Goal: Book appointment/travel/reservation

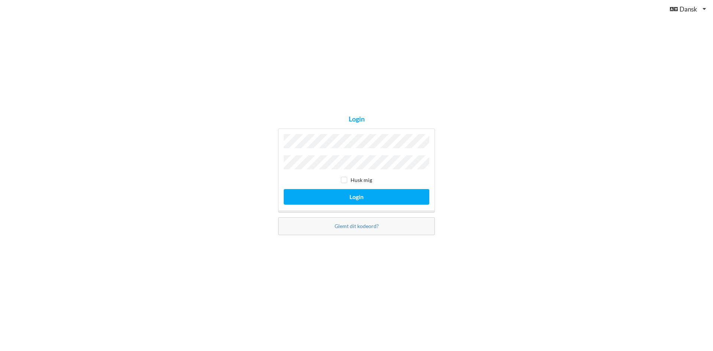
click at [284, 189] on button "Login" at bounding box center [357, 196] width 146 height 15
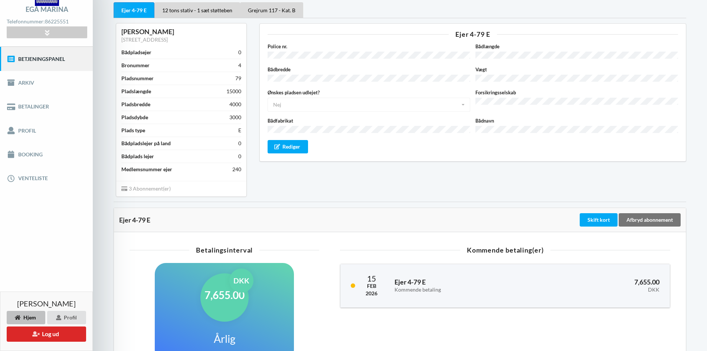
scroll to position [37, 0]
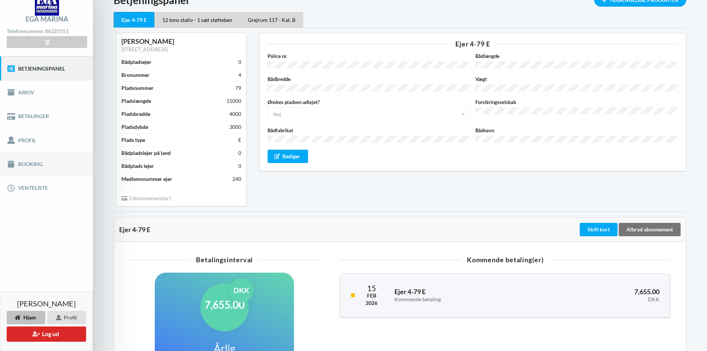
click at [36, 162] on link "Booking" at bounding box center [46, 164] width 93 height 24
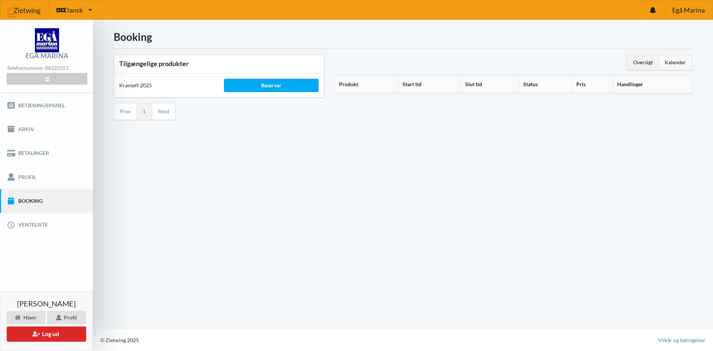
click at [670, 63] on div "Kalender" at bounding box center [675, 62] width 33 height 15
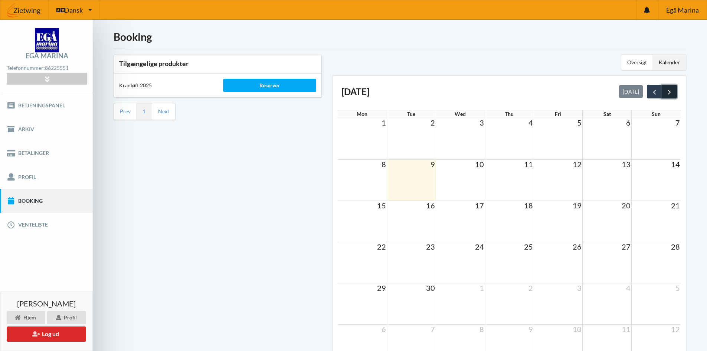
click at [668, 92] on span "next" at bounding box center [670, 92] width 8 height 8
click at [480, 165] on span "8" at bounding box center [482, 164] width 6 height 9
click at [480, 166] on span "8" at bounding box center [482, 164] width 6 height 9
click at [480, 164] on span "8" at bounding box center [482, 164] width 6 height 9
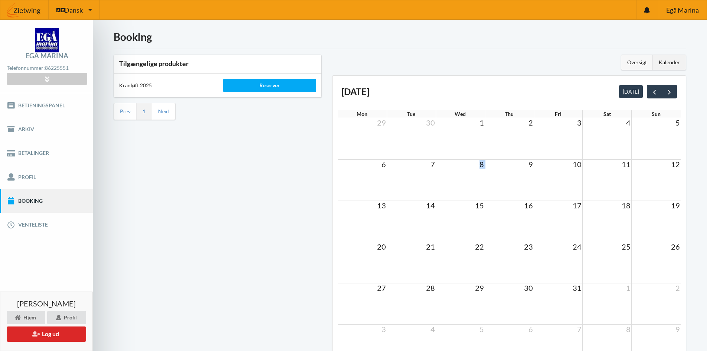
click at [640, 62] on div "Oversigt" at bounding box center [638, 62] width 32 height 15
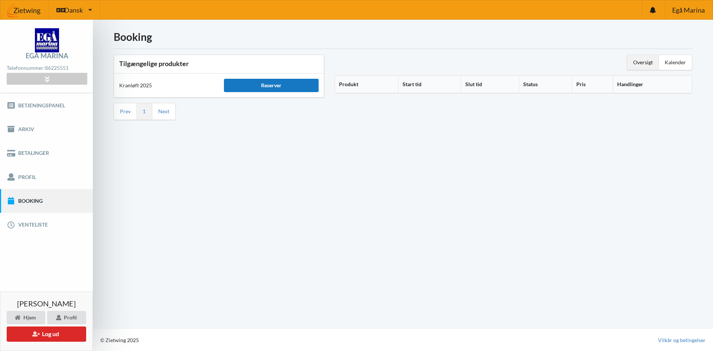
click at [268, 84] on div "Reserver" at bounding box center [271, 85] width 94 height 13
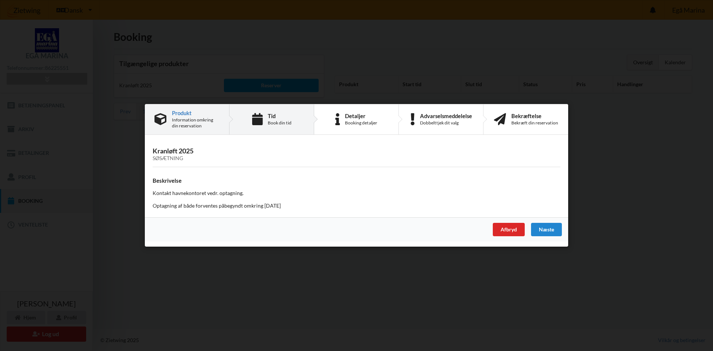
click at [267, 120] on div "Tid Book din tid" at bounding box center [271, 119] width 85 height 30
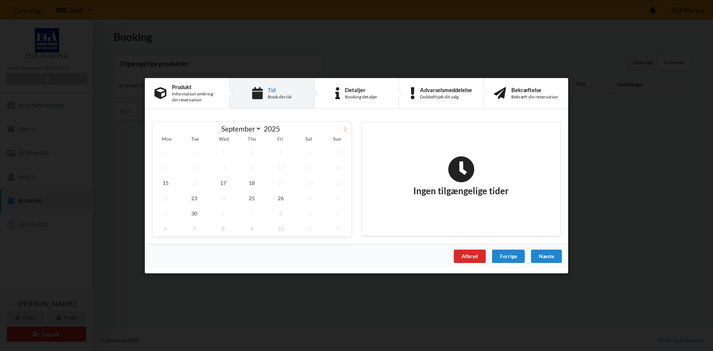
click at [343, 128] on icon at bounding box center [344, 128] width 5 height 5
click at [223, 168] on span "8" at bounding box center [223, 167] width 26 height 15
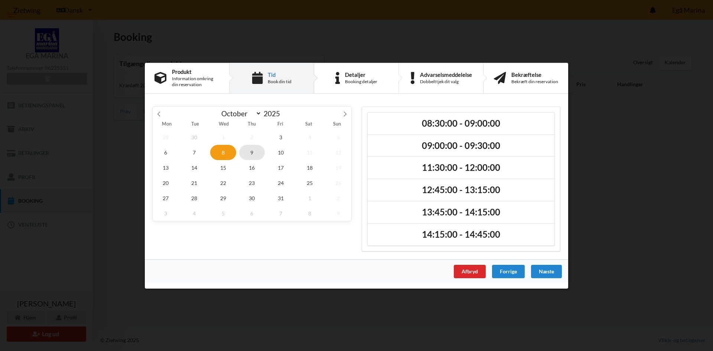
click at [251, 152] on span "9" at bounding box center [252, 151] width 26 height 15
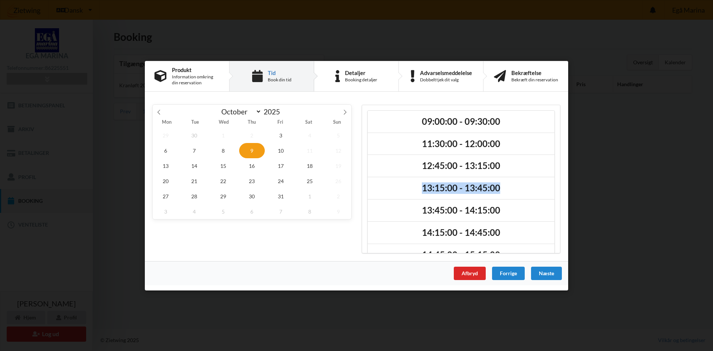
drag, startPoint x: 556, startPoint y: 162, endPoint x: 558, endPoint y: 195, distance: 33.5
click at [558, 196] on div "09:00:00 - 09:30:00 11:30:00 - 12:00:00 12:45:00 - 13:15:00 13:15:00 - 13:45:00…" at bounding box center [461, 178] width 199 height 149
click at [164, 152] on span "6" at bounding box center [166, 150] width 26 height 15
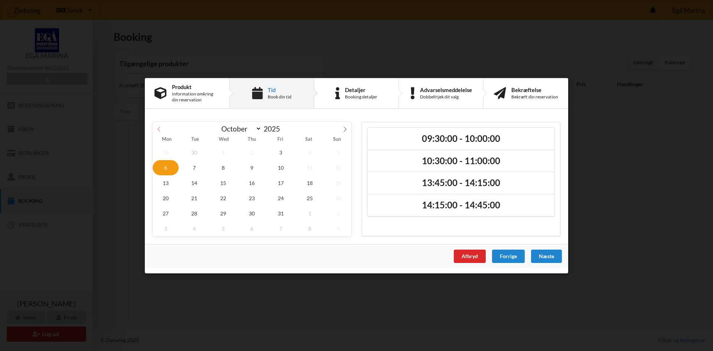
click at [158, 130] on icon at bounding box center [158, 128] width 5 height 5
click at [282, 199] on span "26" at bounding box center [281, 197] width 26 height 15
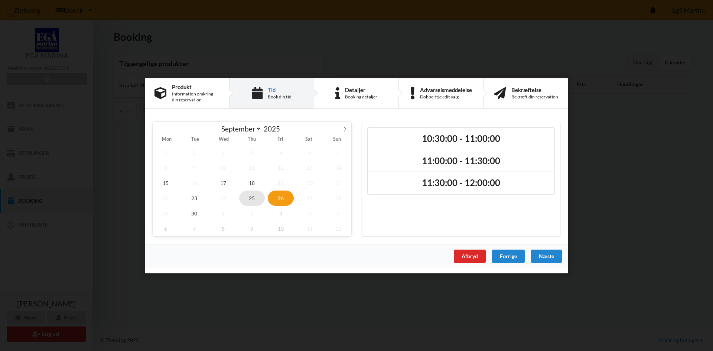
click at [254, 198] on span "25" at bounding box center [252, 197] width 26 height 15
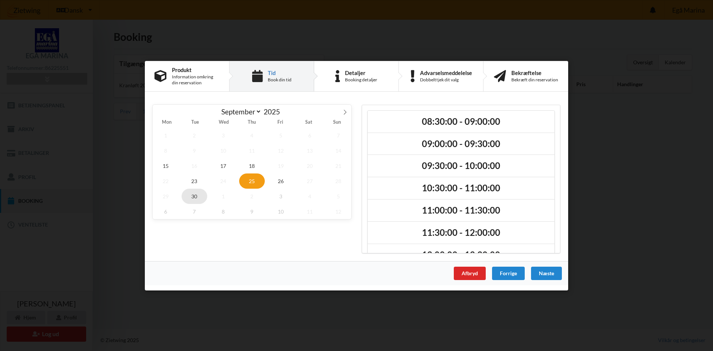
click at [194, 198] on span "30" at bounding box center [195, 195] width 26 height 15
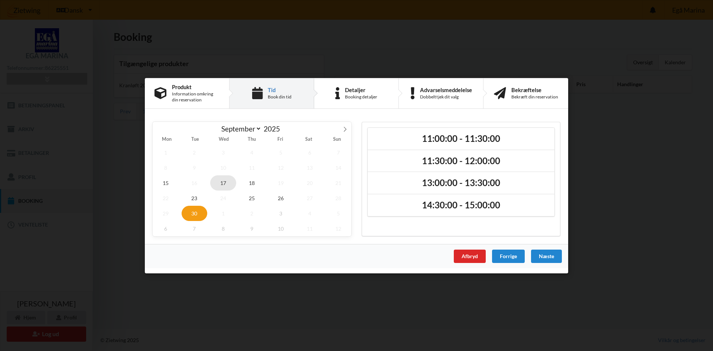
click at [222, 185] on span "17" at bounding box center [223, 182] width 26 height 15
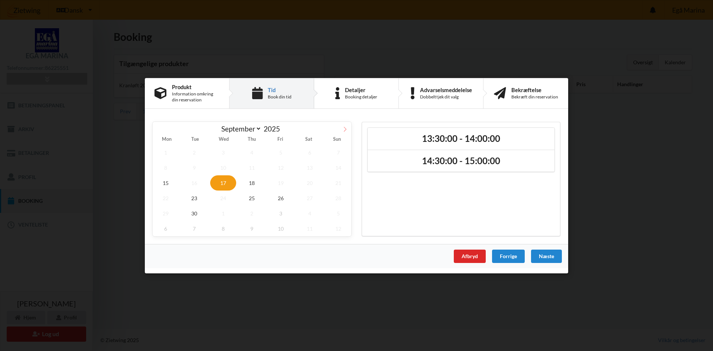
click at [344, 131] on icon at bounding box center [344, 128] width 5 height 5
select select "9"
click at [222, 168] on span "8" at bounding box center [223, 167] width 26 height 15
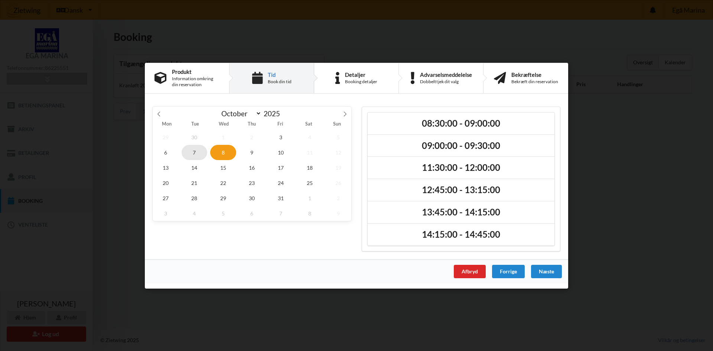
click at [194, 151] on span "7" at bounding box center [195, 151] width 26 height 15
click at [221, 151] on span "8" at bounding box center [223, 151] width 26 height 15
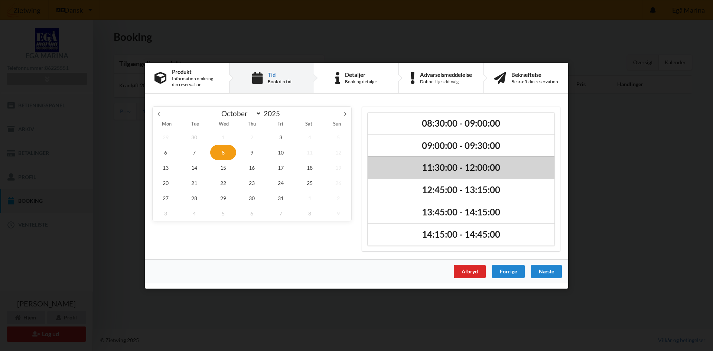
click at [432, 167] on h2 "11:30:00 - 12:00:00" at bounding box center [461, 168] width 176 height 12
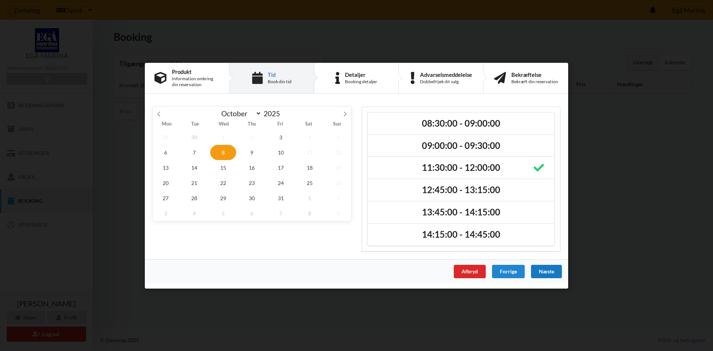
click at [547, 271] on div "Næste" at bounding box center [546, 270] width 31 height 13
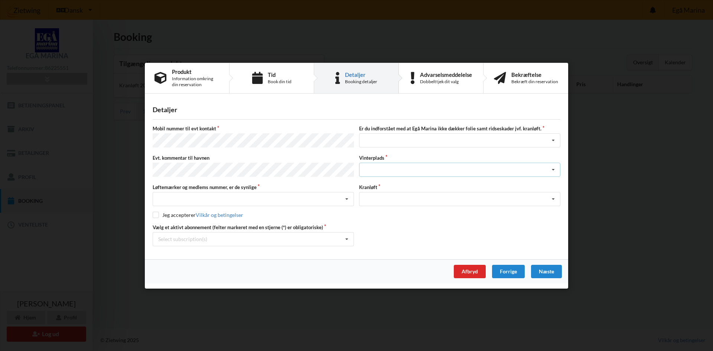
click at [550, 170] on icon at bounding box center [553, 170] width 11 height 14
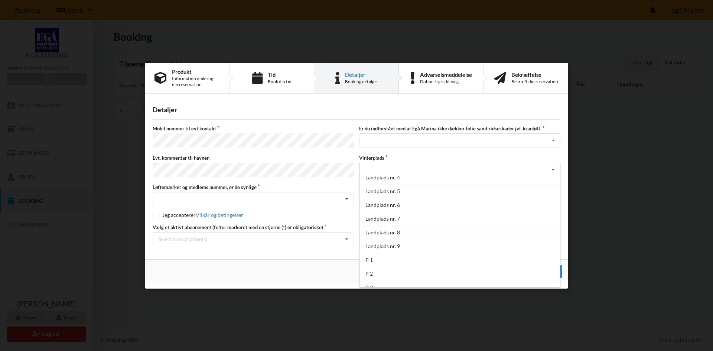
scroll to position [54, 0]
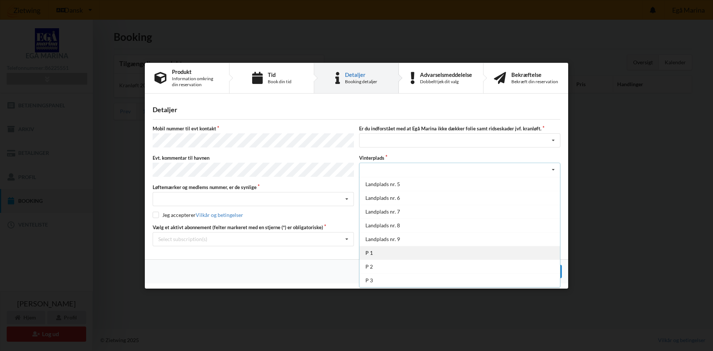
click at [375, 254] on div "P 1" at bounding box center [459, 253] width 200 height 14
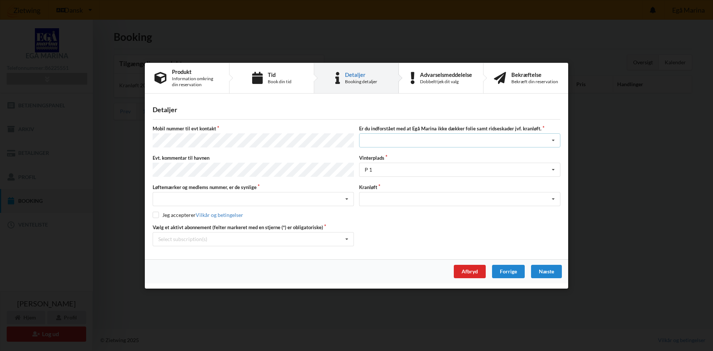
click at [550, 141] on icon at bounding box center [553, 141] width 11 height 14
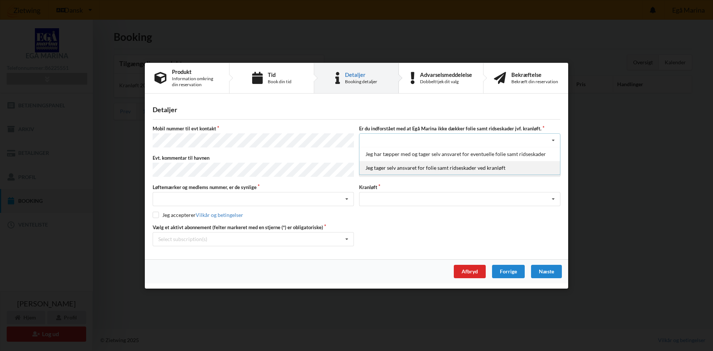
click at [462, 171] on div "Jeg tager selv ansvaret for folie samt ridseskader ved kranløft" at bounding box center [459, 168] width 200 height 14
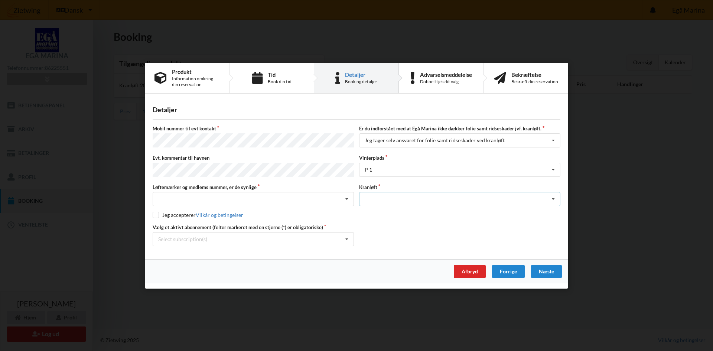
click at [547, 197] on div "Optagning" at bounding box center [459, 199] width 201 height 14
click at [385, 210] on div "Optagning" at bounding box center [459, 213] width 200 height 14
click at [231, 130] on label "Mobil nummer til evt kontakt" at bounding box center [253, 128] width 201 height 7
click at [308, 132] on label "Mobil nummer til evt kontakt" at bounding box center [253, 128] width 201 height 7
click at [190, 114] on div "Detaljer" at bounding box center [357, 109] width 408 height 9
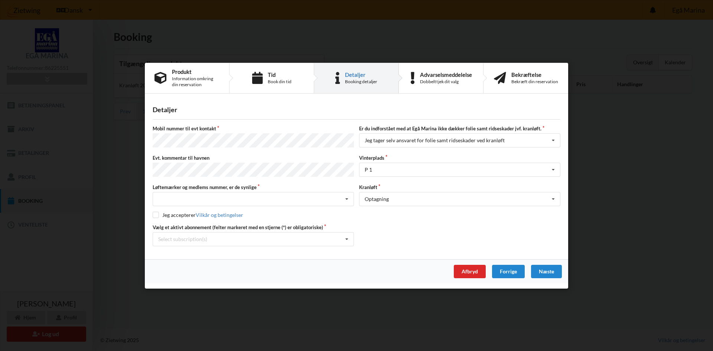
click at [235, 127] on label "Mobil nummer til evt kontakt" at bounding box center [253, 128] width 201 height 7
click at [341, 161] on label "Evt. kommentar til havnen" at bounding box center [253, 157] width 201 height 7
click at [314, 184] on label "Løftemærker og medlems nummer, er de synlige" at bounding box center [253, 186] width 201 height 7
click at [341, 195] on icon at bounding box center [346, 199] width 11 height 14
click at [208, 158] on label "Evt. kommentar til havnen" at bounding box center [253, 157] width 201 height 7
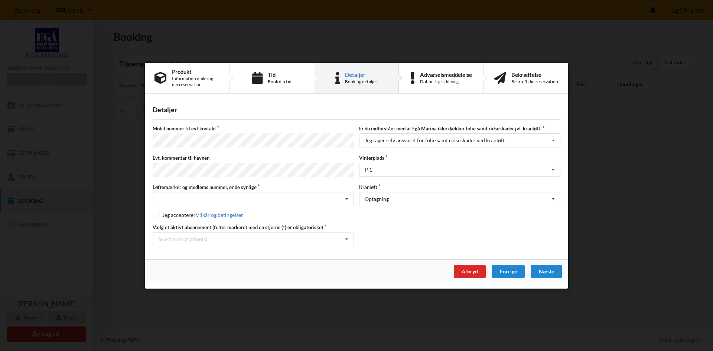
click at [226, 154] on label "Evt. kommentar til havnen" at bounding box center [253, 157] width 201 height 7
click at [232, 159] on label "Evt. kommentar til havnen" at bounding box center [253, 157] width 201 height 7
click at [308, 192] on div "Nej, jeg kontakter havnekontoret inden løftet Ja, mine mærker er synlige og int…" at bounding box center [253, 199] width 201 height 14
click at [242, 224] on div "Ja, mine mærker er synlige og intakte" at bounding box center [253, 226] width 200 height 14
click at [308, 234] on div "Select subscription(s) * Ejer 4-79 E * 12 tons stativ - 1 sæt støtteben Grejrum…" at bounding box center [253, 239] width 201 height 14
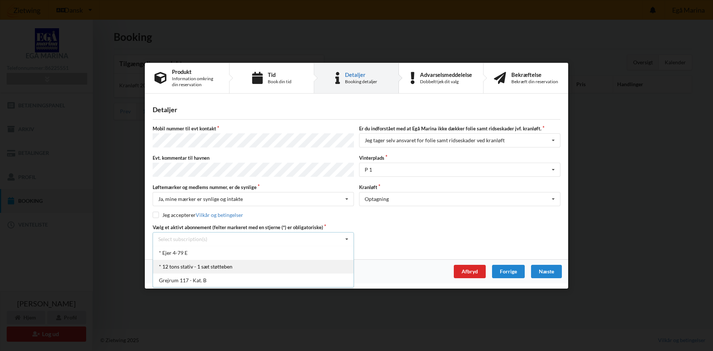
click at [188, 265] on div "* 12 tons stativ - 1 sæt støtteben" at bounding box center [253, 266] width 200 height 14
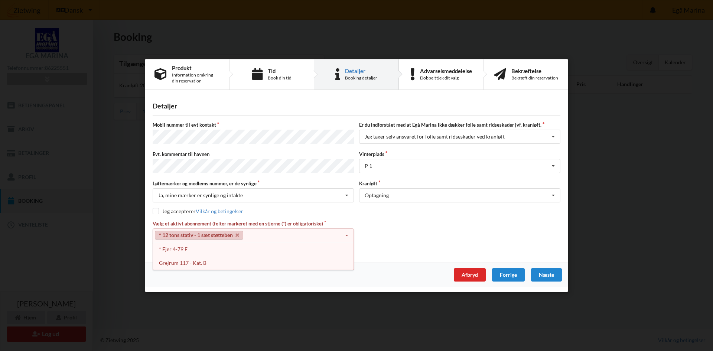
click at [200, 235] on link "* 12 tons stativ - 1 sæt støtteben" at bounding box center [199, 235] width 88 height 9
click at [158, 211] on input "checkbox" at bounding box center [156, 211] width 6 height 6
checkbox input "true"
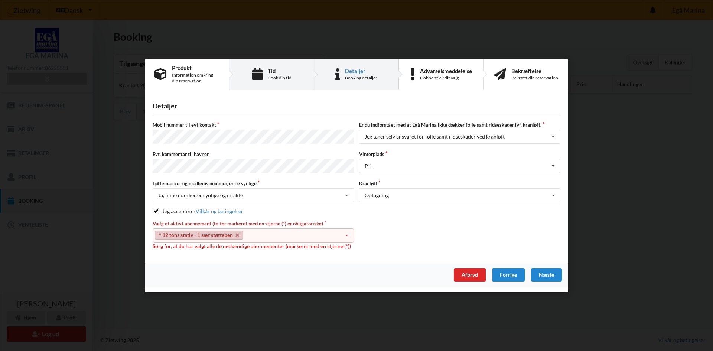
click at [271, 74] on div "Tid" at bounding box center [280, 71] width 24 height 6
select select "9"
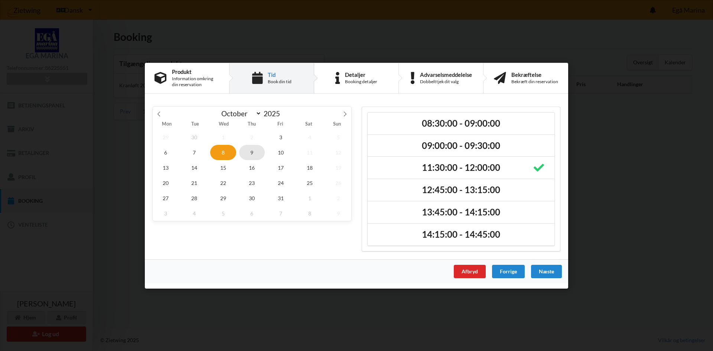
click at [252, 154] on span "9" at bounding box center [252, 151] width 26 height 15
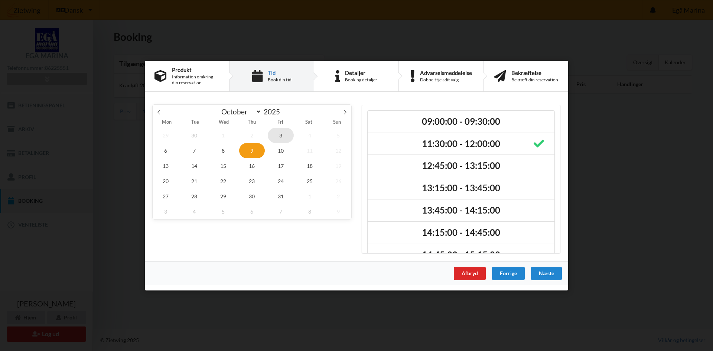
click at [283, 137] on span "3" at bounding box center [281, 134] width 26 height 15
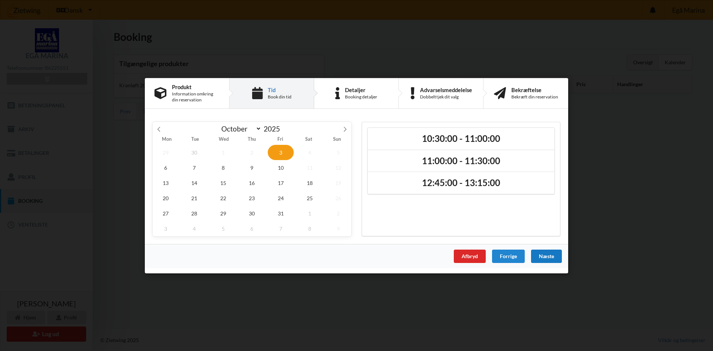
click at [544, 256] on div "Næste" at bounding box center [546, 255] width 31 height 13
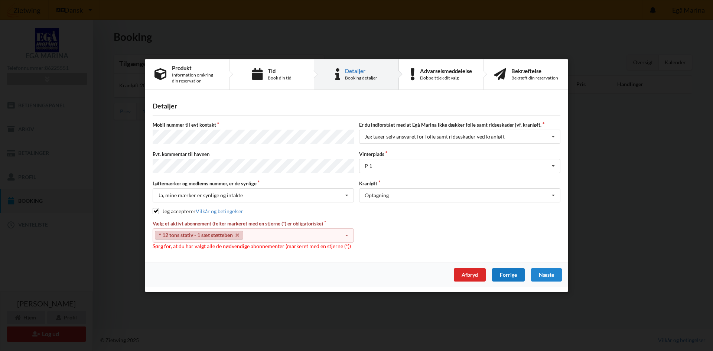
click at [502, 270] on div "Forrige" at bounding box center [508, 274] width 33 height 13
select select "9"
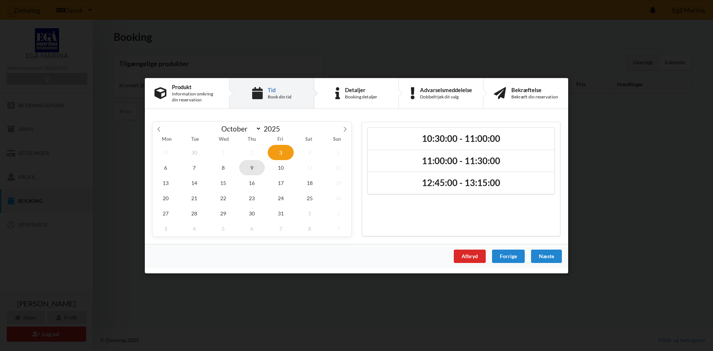
click at [250, 169] on span "9" at bounding box center [252, 167] width 26 height 15
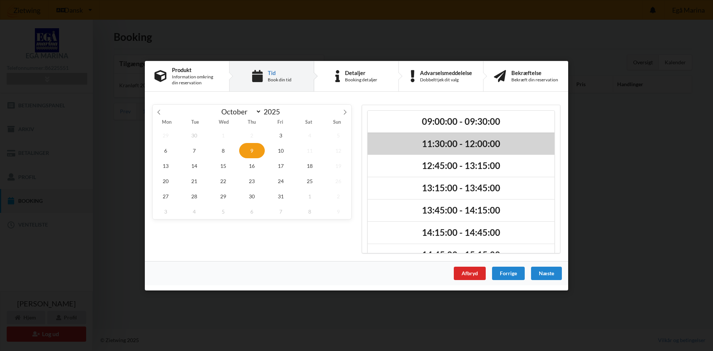
click at [456, 148] on h2 "11:30:00 - 12:00:00" at bounding box center [461, 144] width 176 height 12
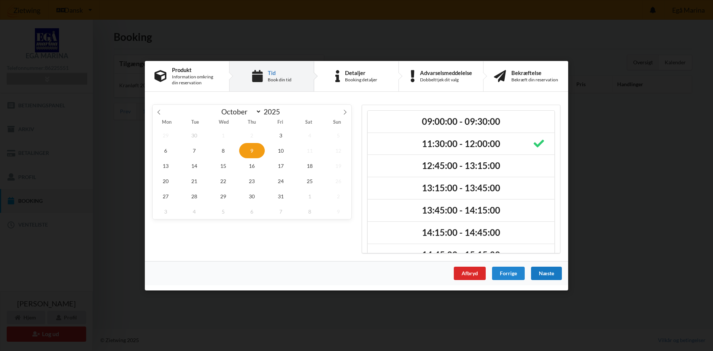
click at [543, 273] on div "Næste" at bounding box center [546, 272] width 31 height 13
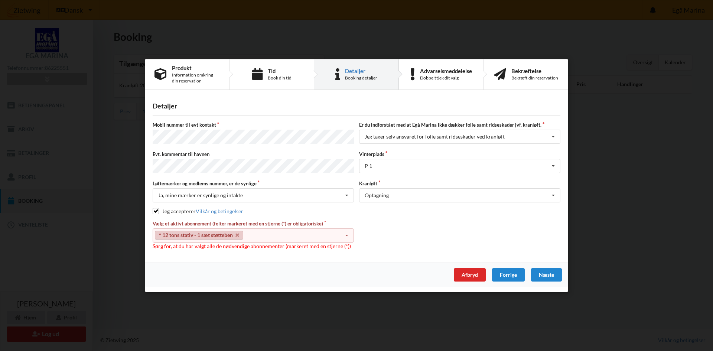
click at [202, 233] on link "* 12 tons stativ - 1 sæt støtteben" at bounding box center [199, 235] width 88 height 9
click at [549, 274] on div "Næste" at bounding box center [546, 274] width 31 height 13
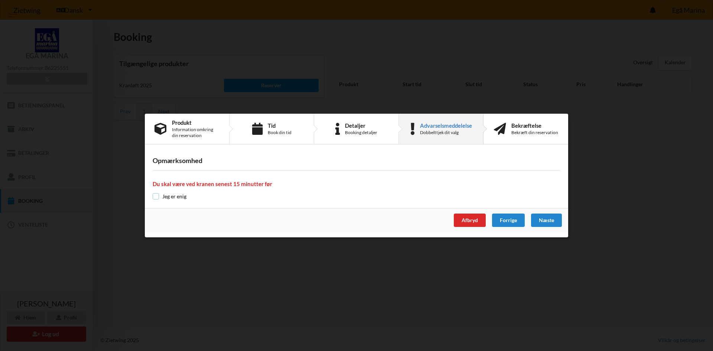
click at [157, 196] on input "checkbox" at bounding box center [156, 196] width 6 height 6
checkbox input "true"
click at [550, 219] on div "Næste" at bounding box center [546, 219] width 31 height 13
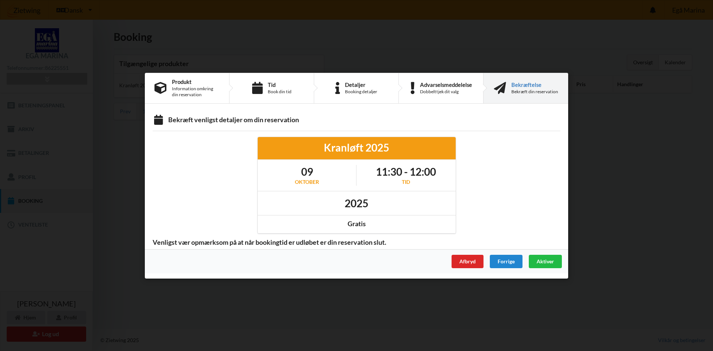
click at [546, 262] on span "Aktiver" at bounding box center [544, 261] width 17 height 6
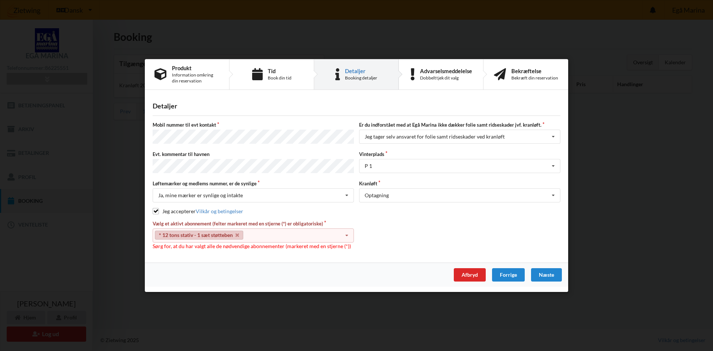
click at [264, 230] on div "* 12 tons stativ - 1 sæt støtteben Select subscription(s) * Ejer 4-79 E * 12 to…" at bounding box center [253, 235] width 201 height 14
click at [212, 234] on link "* 12 tons stativ - 1 sæt støtteben" at bounding box center [199, 235] width 88 height 9
click at [419, 195] on div "Optagning Optagning" at bounding box center [459, 195] width 201 height 14
click at [380, 209] on div "Optagning" at bounding box center [459, 209] width 200 height 14
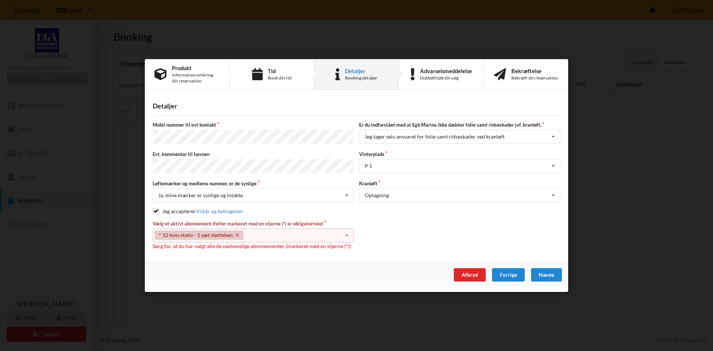
click at [346, 235] on icon at bounding box center [346, 236] width 11 height 14
click at [219, 234] on link "* 12 tons stativ - 1 sæt støtteben" at bounding box center [199, 235] width 88 height 9
click at [180, 235] on link "* 12 tons stativ - 1 sæt støtteben" at bounding box center [199, 235] width 88 height 9
click at [549, 275] on div "Næste" at bounding box center [546, 274] width 31 height 13
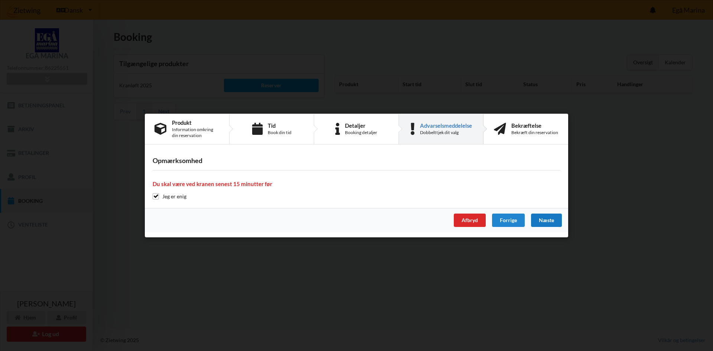
click at [548, 220] on div "Næste" at bounding box center [546, 219] width 31 height 13
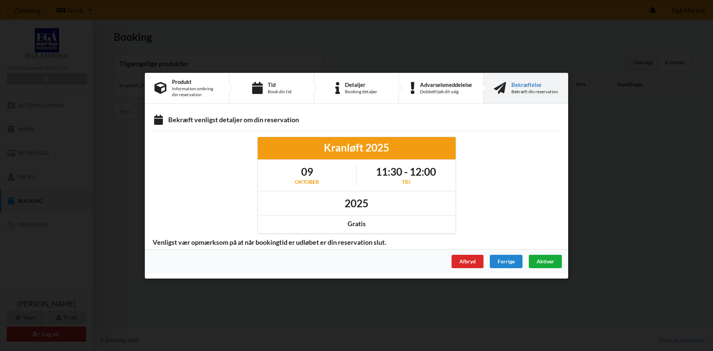
click at [552, 258] on span "Aktiver" at bounding box center [544, 261] width 17 height 6
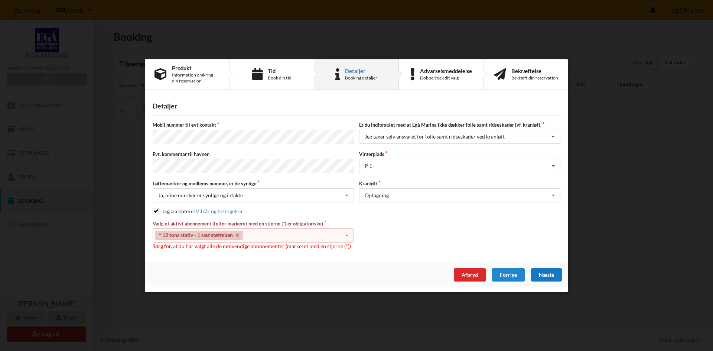
click at [290, 222] on label "Vælg et aktivt abonnement (felter markeret med en stjerne (*) er obligatoriske)" at bounding box center [253, 223] width 201 height 7
click at [347, 235] on icon at bounding box center [346, 236] width 11 height 14
click at [175, 248] on div "* Ejer 4-79 E" at bounding box center [253, 249] width 200 height 14
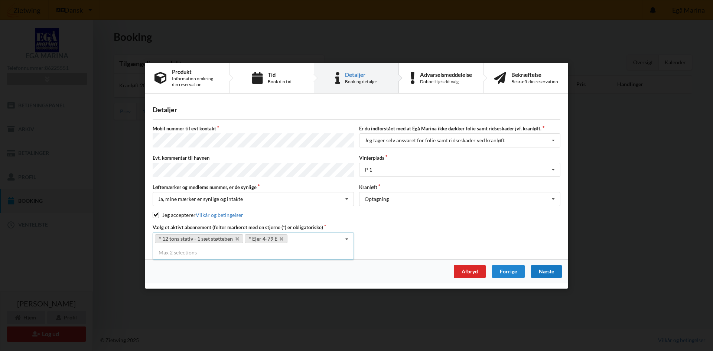
click at [347, 237] on icon at bounding box center [346, 239] width 11 height 14
click at [550, 268] on div "Næste" at bounding box center [546, 270] width 31 height 13
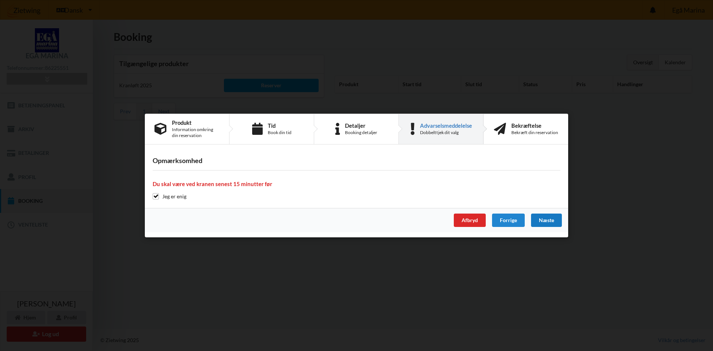
click at [548, 219] on div "Næste" at bounding box center [546, 219] width 31 height 13
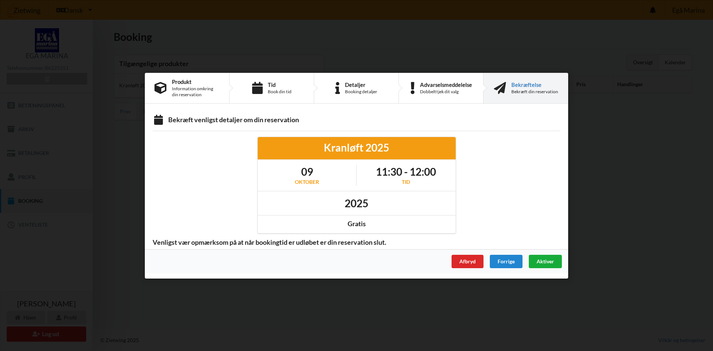
click at [542, 261] on span "Aktiver" at bounding box center [544, 261] width 17 height 6
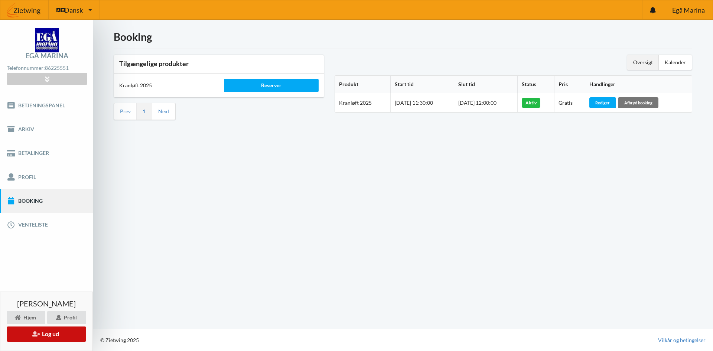
click at [61, 335] on button "Log ud" at bounding box center [46, 333] width 79 height 15
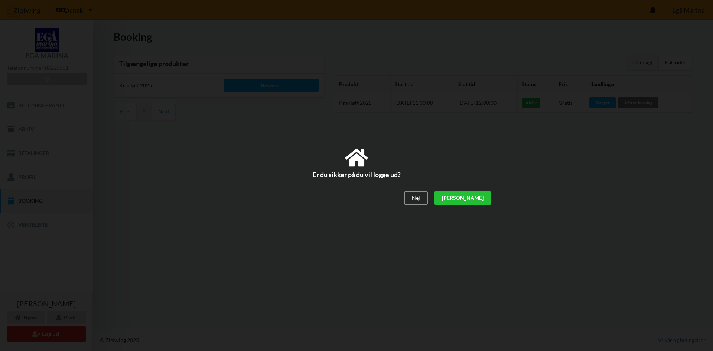
click at [483, 198] on div "[PERSON_NAME]" at bounding box center [462, 197] width 57 height 13
